Goal: Transaction & Acquisition: Subscribe to service/newsletter

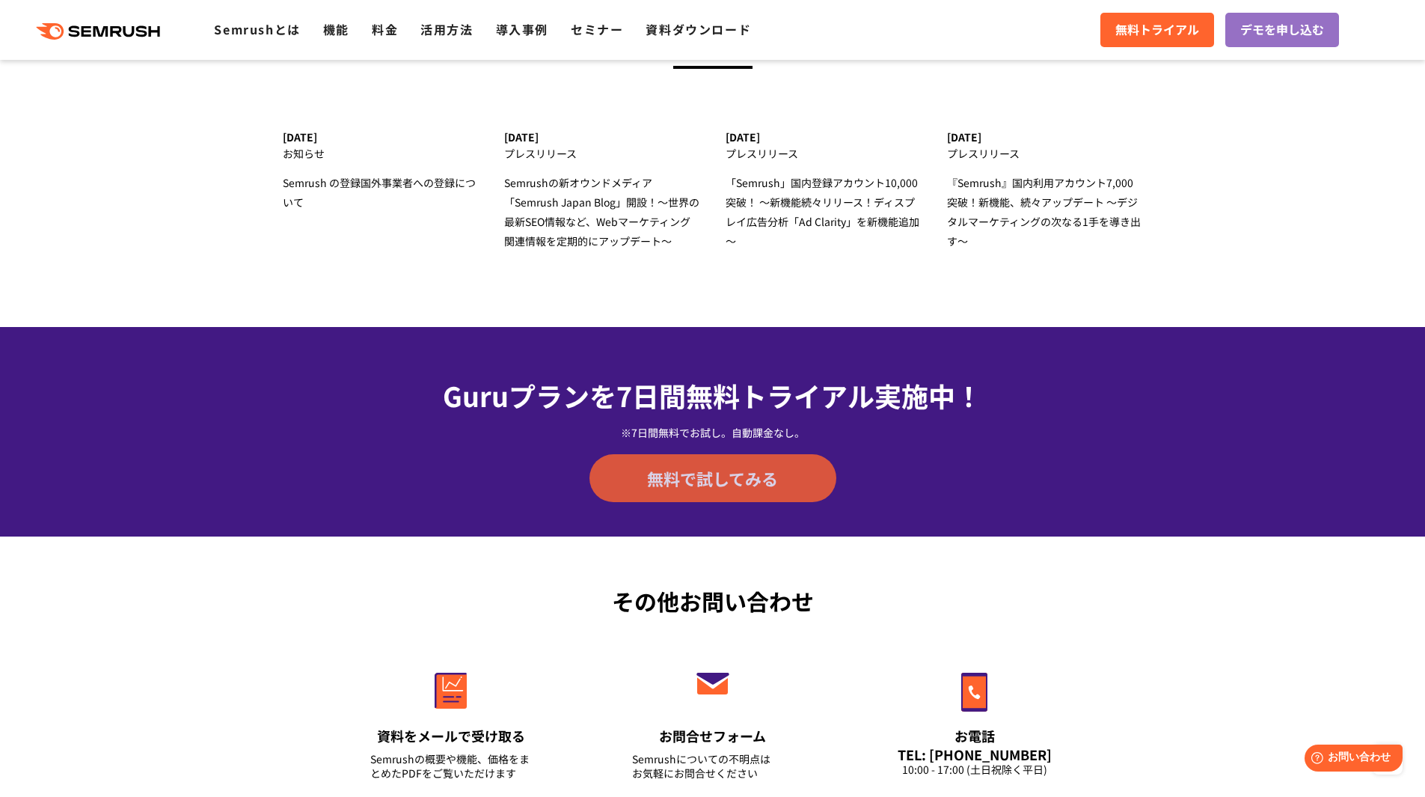
click at [758, 474] on span "無料で試してみる" at bounding box center [712, 478] width 131 height 22
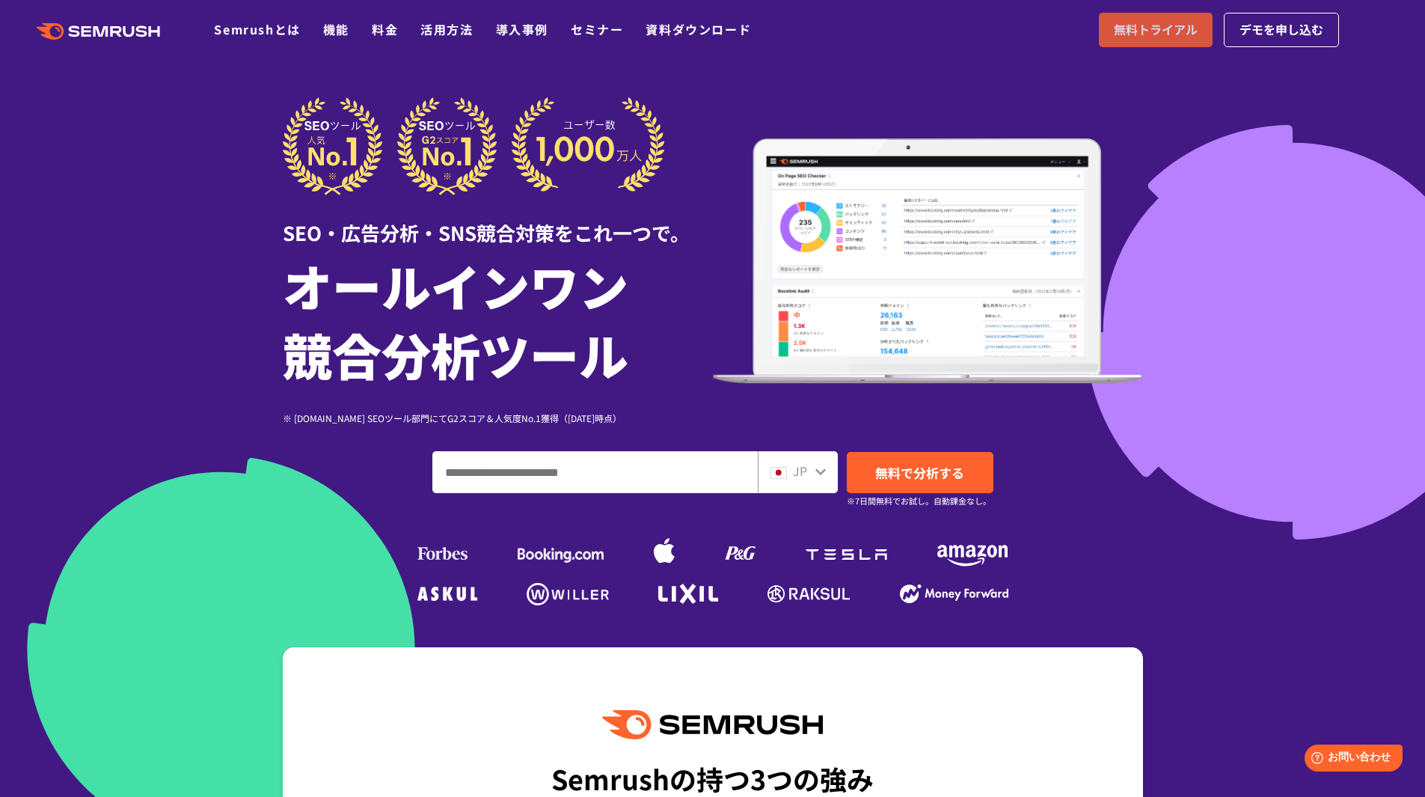
click at [1147, 34] on span "無料トライアル" at bounding box center [1156, 29] width 84 height 19
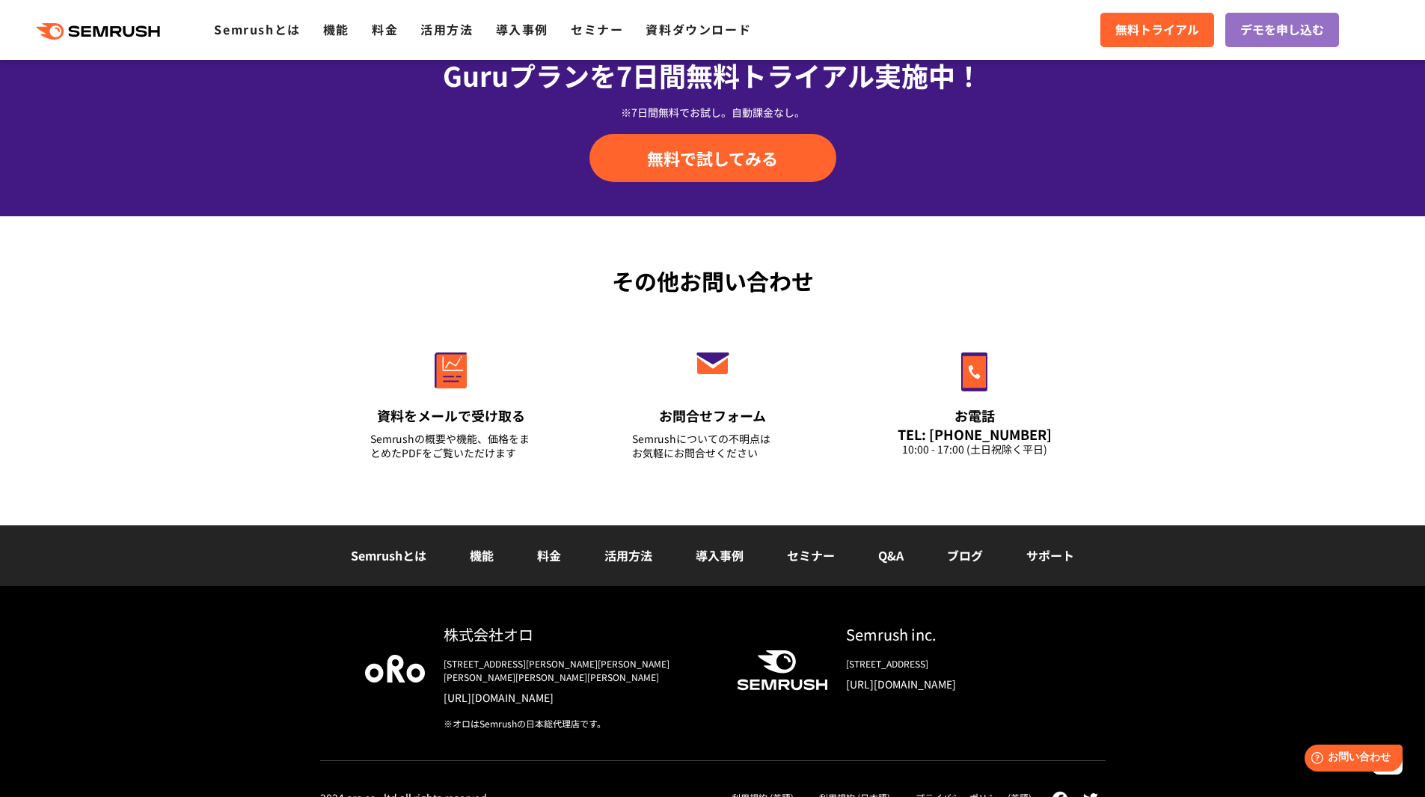
scroll to position [5119, 0]
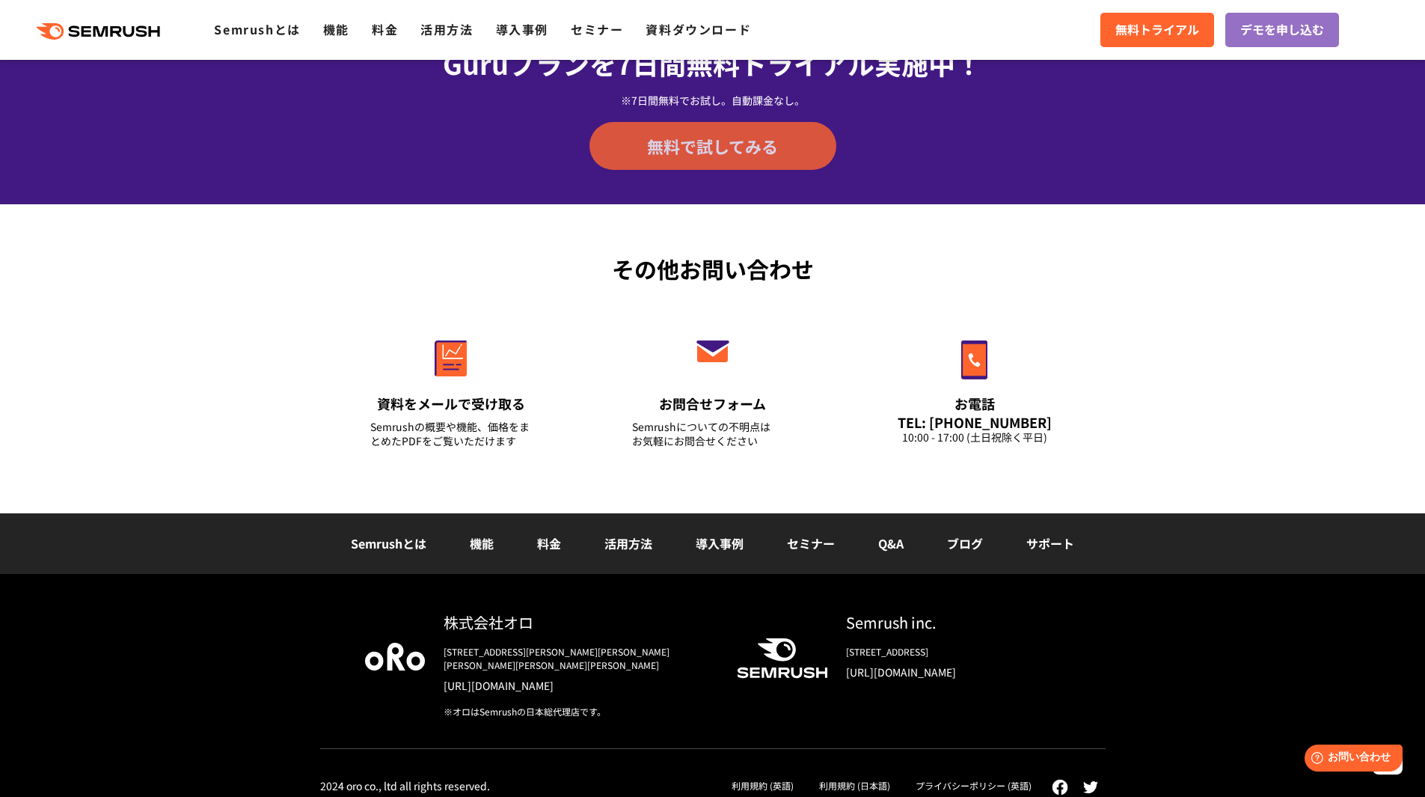
click at [763, 135] on span "無料で試してみる" at bounding box center [712, 146] width 131 height 22
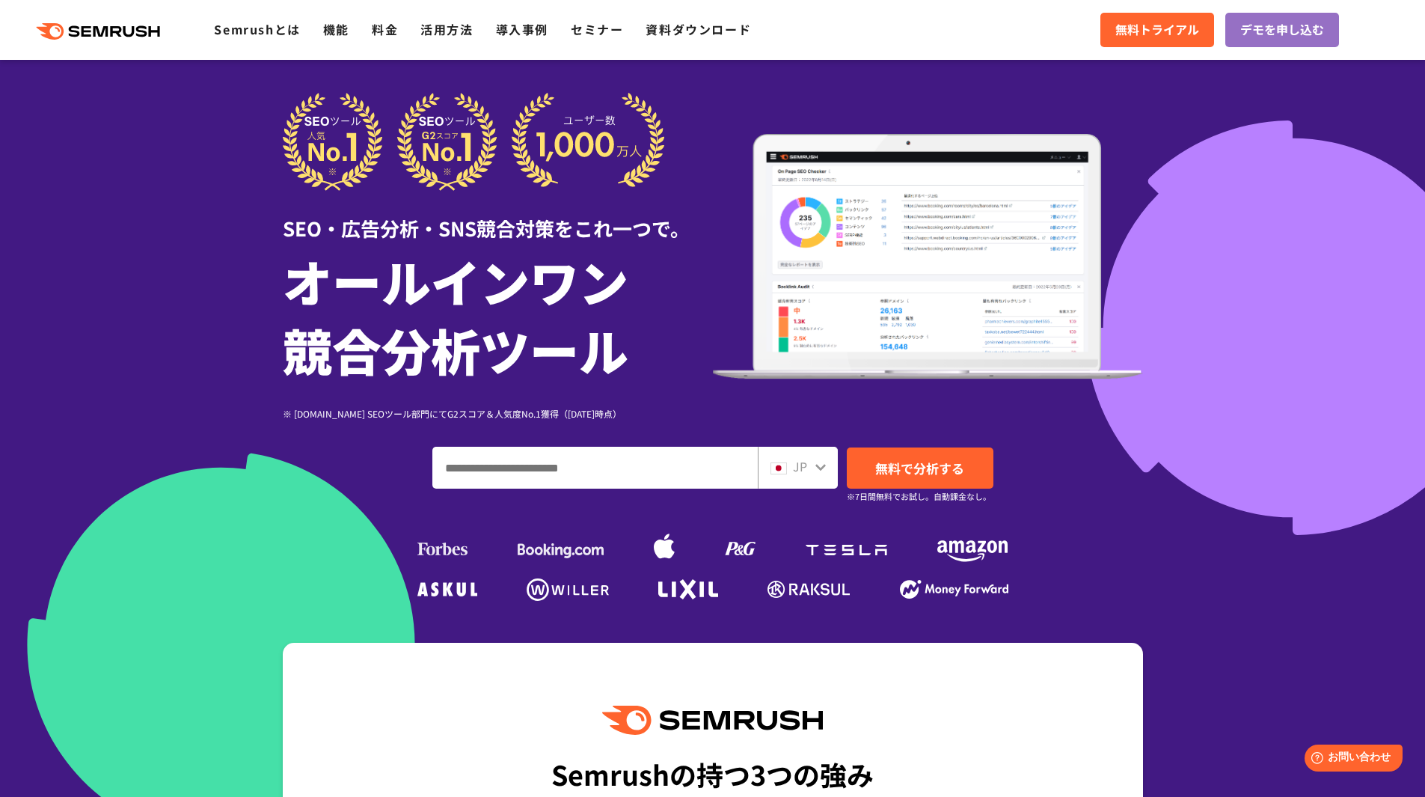
scroll to position [0, 0]
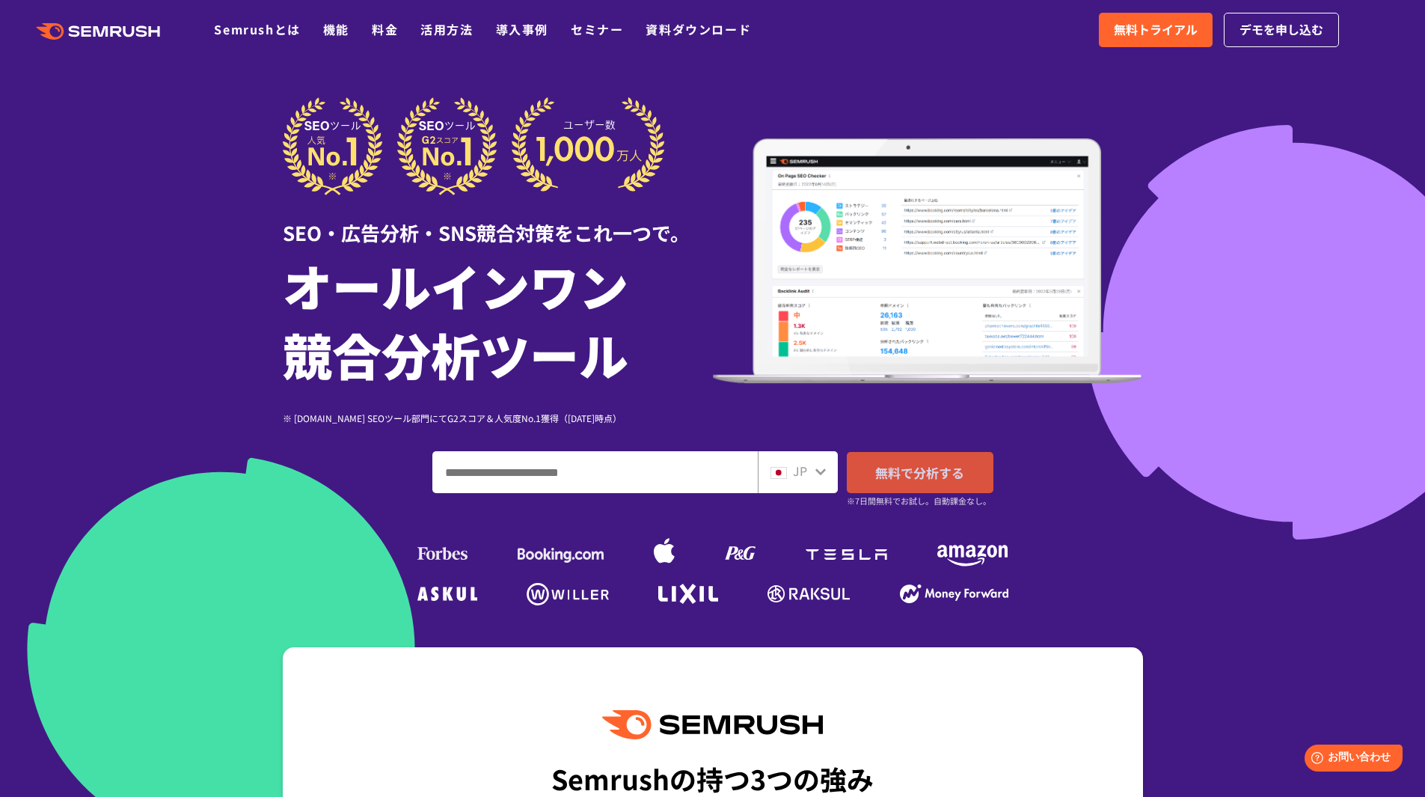
click at [921, 467] on span "無料で分析する" at bounding box center [919, 472] width 89 height 19
click at [1256, 27] on span "デモを申し込む" at bounding box center [1281, 29] width 84 height 19
click at [1156, 34] on span "無料トライアル" at bounding box center [1156, 29] width 84 height 19
